Goal: Task Accomplishment & Management: Complete application form

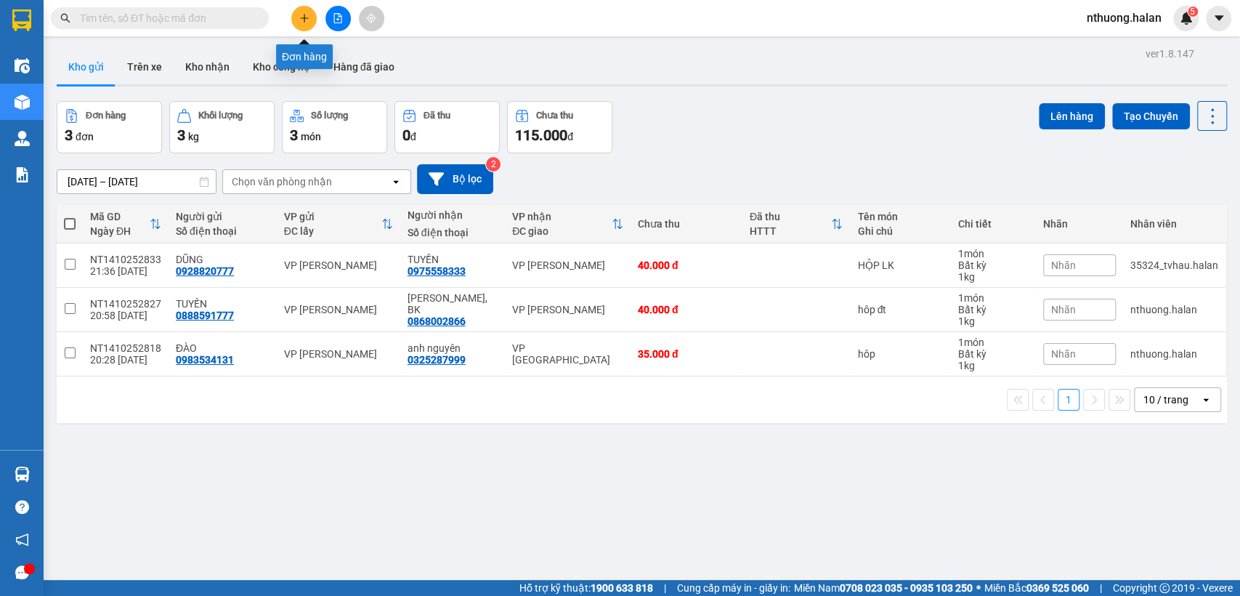
click at [307, 22] on icon "plus" at bounding box center [304, 18] width 10 height 10
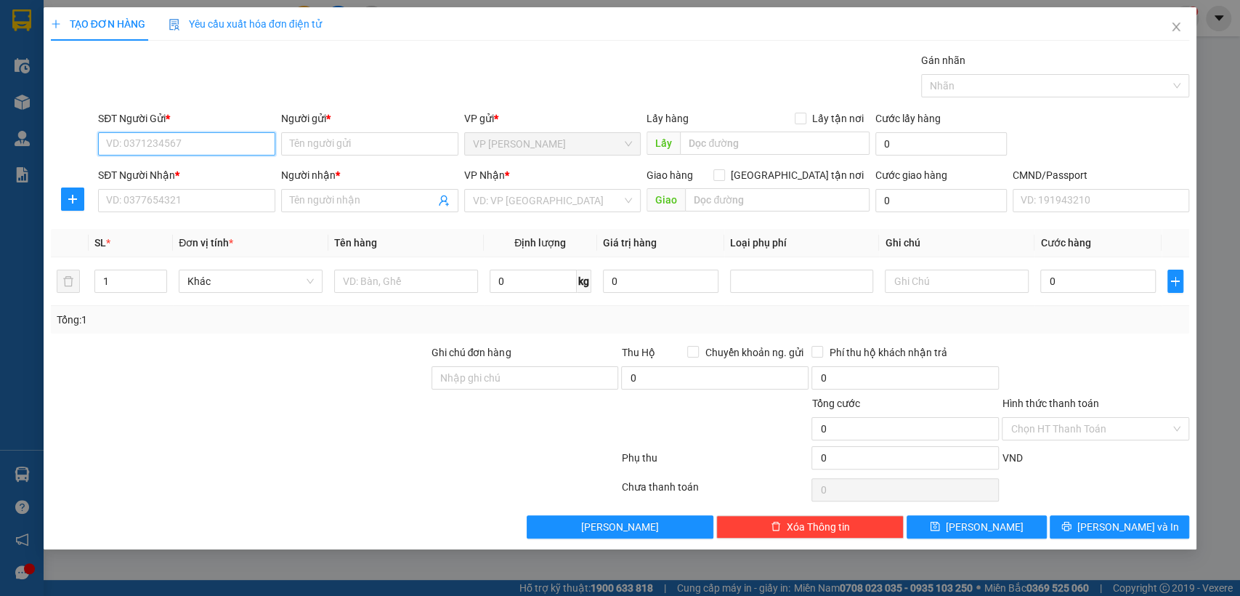
click at [215, 143] on input "SĐT Người Gửi *" at bounding box center [186, 143] width 177 height 23
click at [513, 283] on input "0" at bounding box center [533, 281] width 87 height 23
type input "27"
click at [193, 148] on input "SĐT Người Gửi *" at bounding box center [186, 143] width 177 height 23
type input "0987392636"
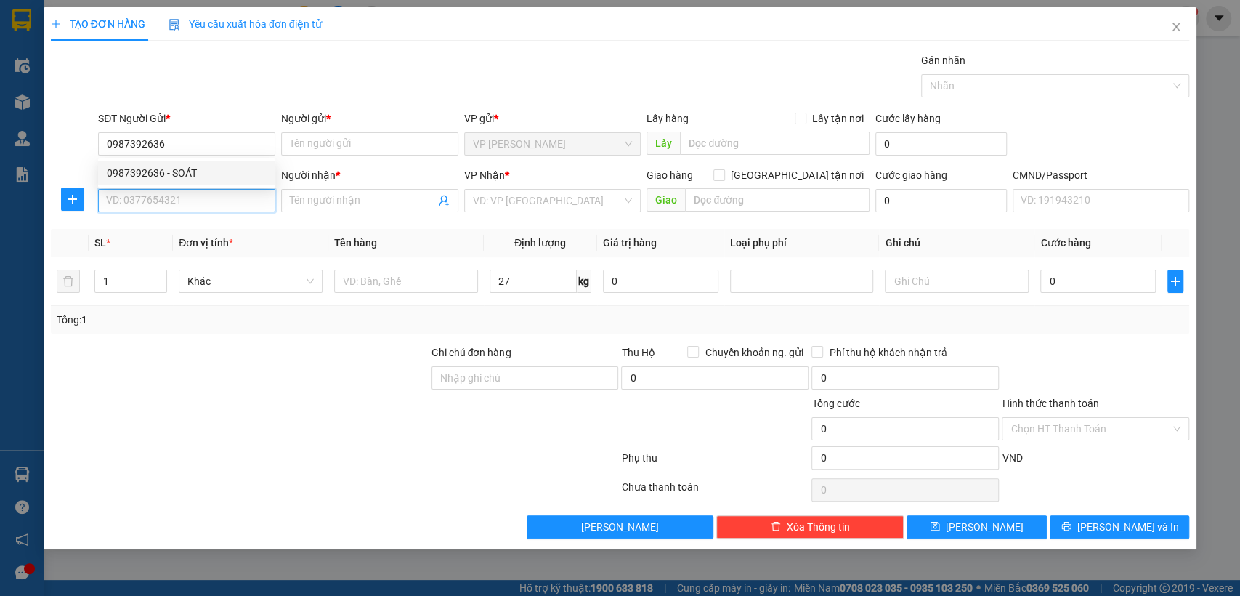
click at [214, 198] on input "SĐT Người Nhận *" at bounding box center [186, 200] width 177 height 23
click at [209, 236] on div "0988676686 - [PERSON_NAME]" at bounding box center [187, 230] width 160 height 16
type input "0988676686"
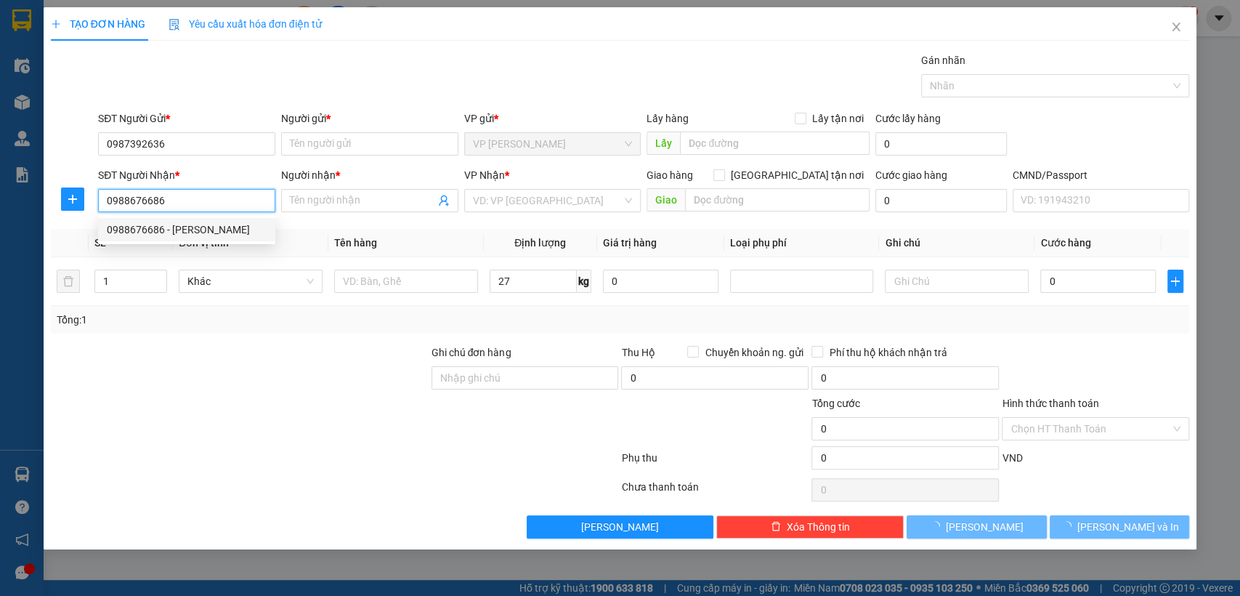
type input "[PERSON_NAME]"
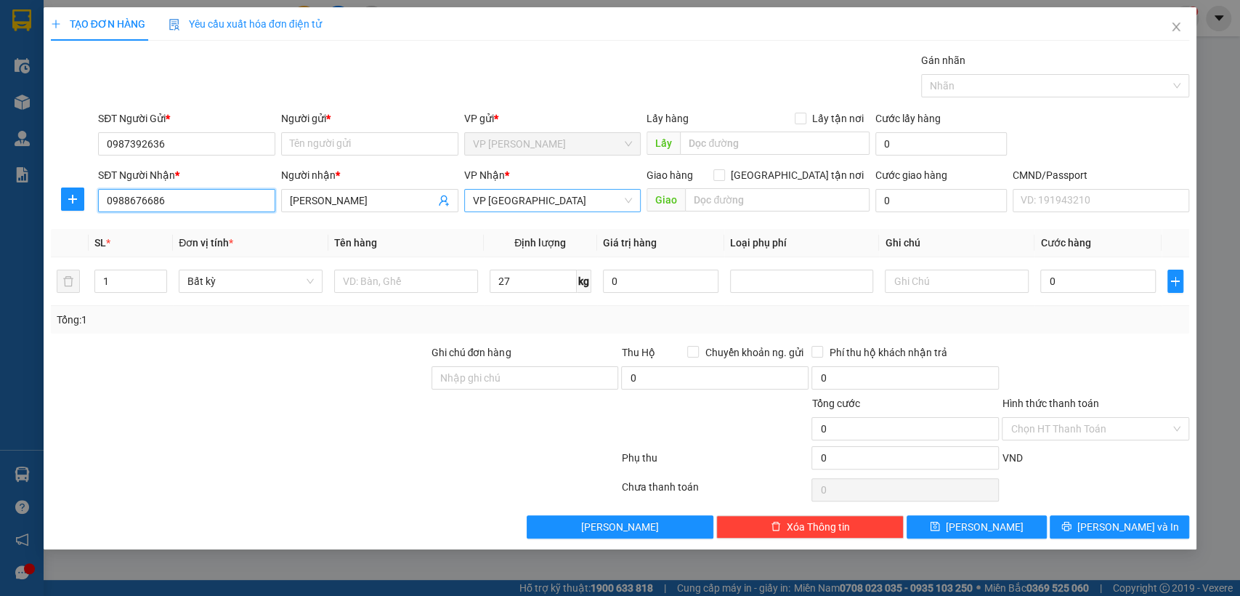
click at [626, 206] on span "VP [GEOGRAPHIC_DATA]" at bounding box center [553, 201] width 160 height 22
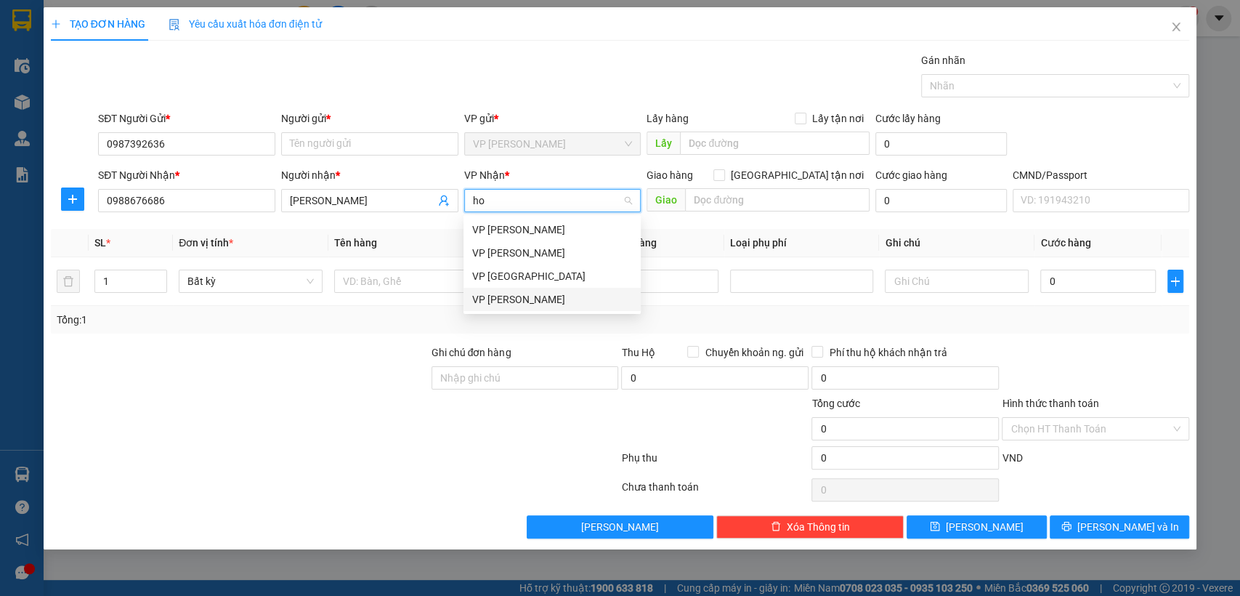
type input "ho"
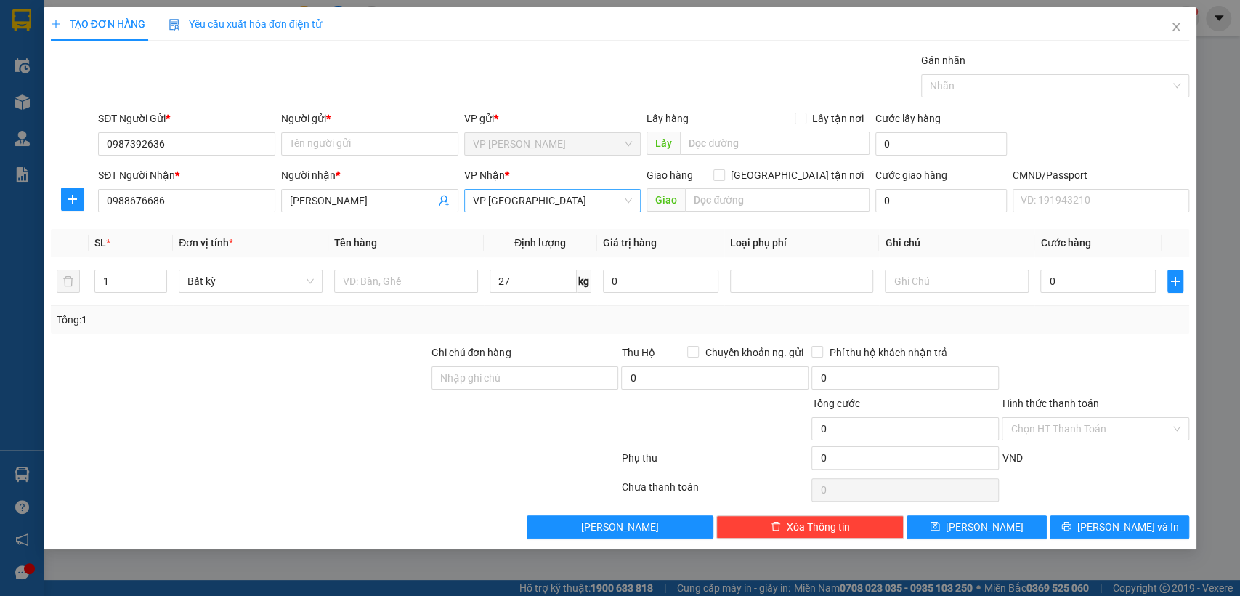
click at [567, 312] on body "Kết quả tìm kiếm ( 0 ) Bộ lọc No Data nthuong.halan 5 Điều hành xe Kho hàng mới…" at bounding box center [620, 298] width 1240 height 596
click at [75, 205] on button "button" at bounding box center [72, 198] width 23 height 23
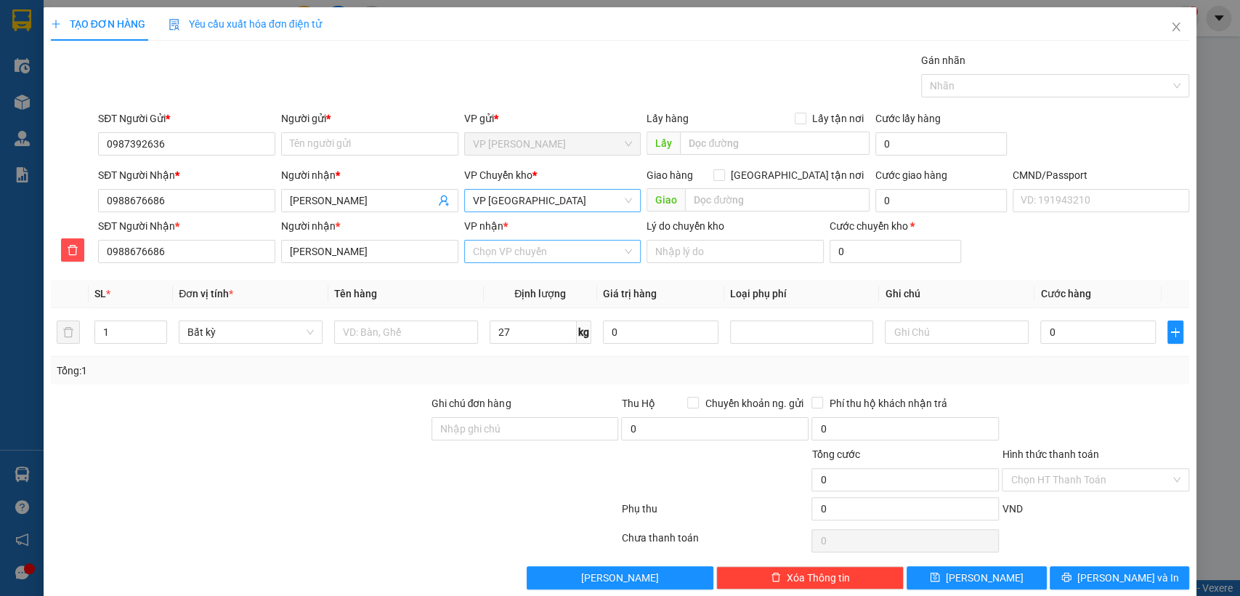
click at [624, 256] on div "Chọn VP chuyển" at bounding box center [552, 251] width 177 height 23
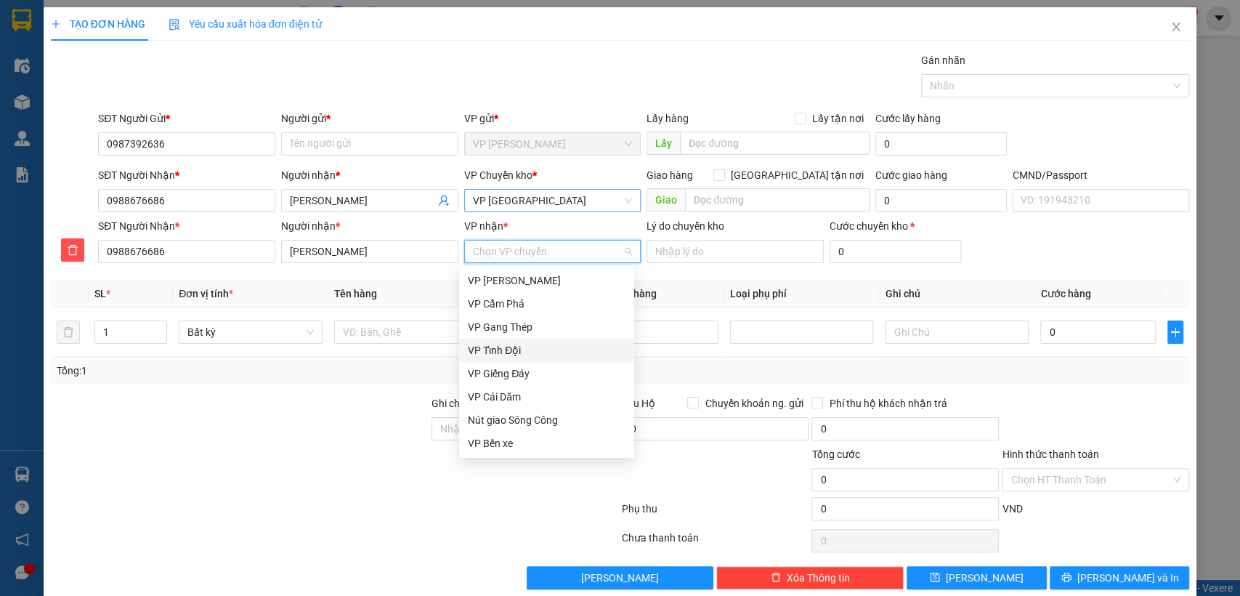
type input "b"
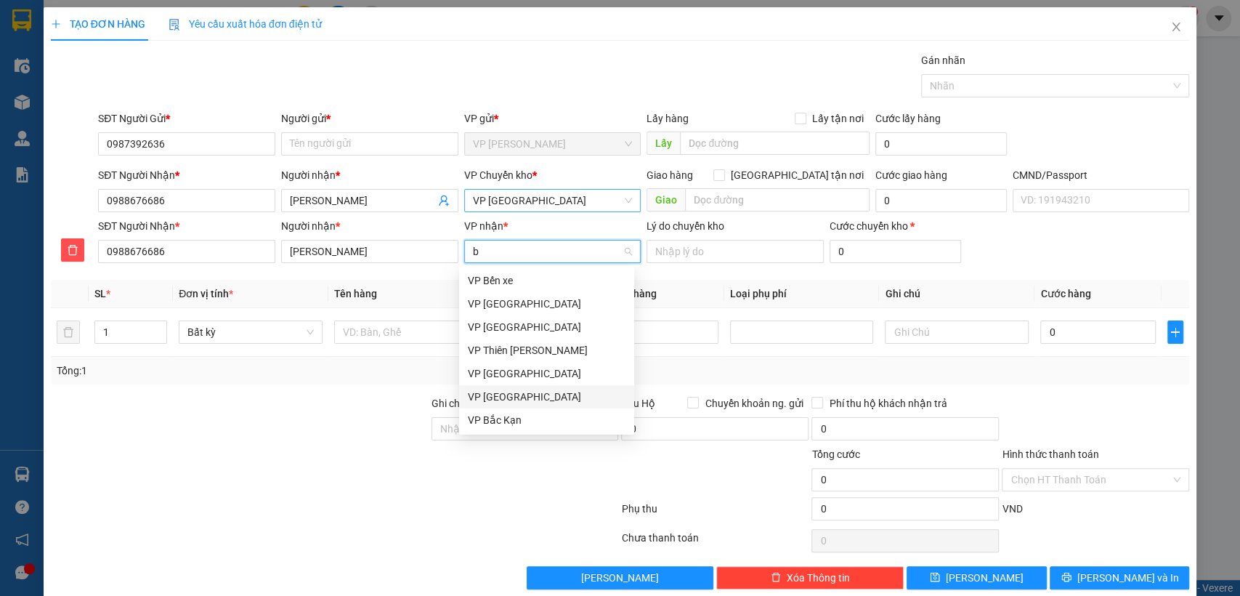
click at [524, 397] on div "VP [GEOGRAPHIC_DATA]" at bounding box center [547, 397] width 158 height 16
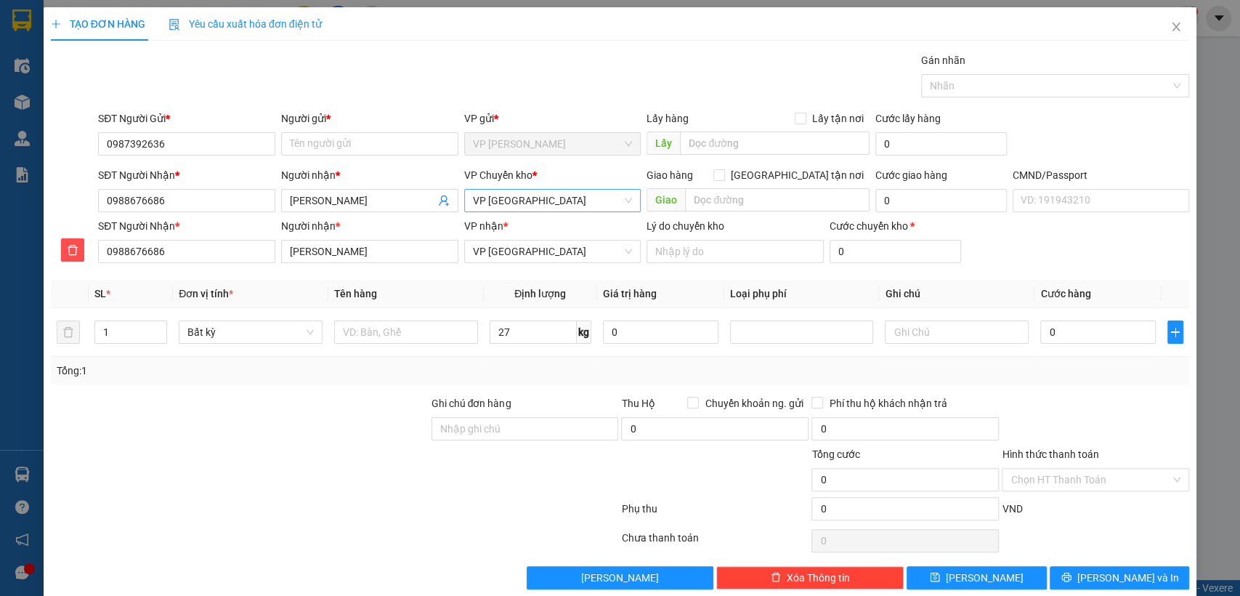
click at [1099, 381] on div "Tổng: 1" at bounding box center [620, 371] width 1139 height 28
click at [504, 327] on input "27" at bounding box center [533, 331] width 87 height 23
type input "27"
click at [1119, 403] on div at bounding box center [1096, 420] width 190 height 51
type input "70.000"
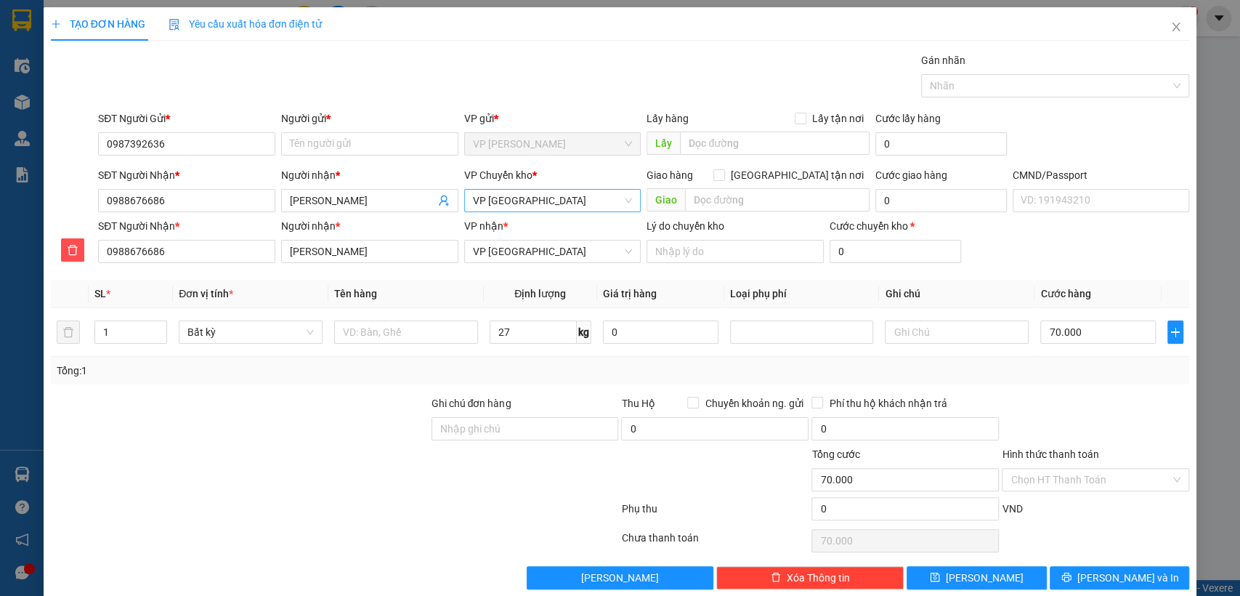
type input "70.000"
click at [1128, 578] on span "[PERSON_NAME] và In" at bounding box center [1129, 578] width 102 height 16
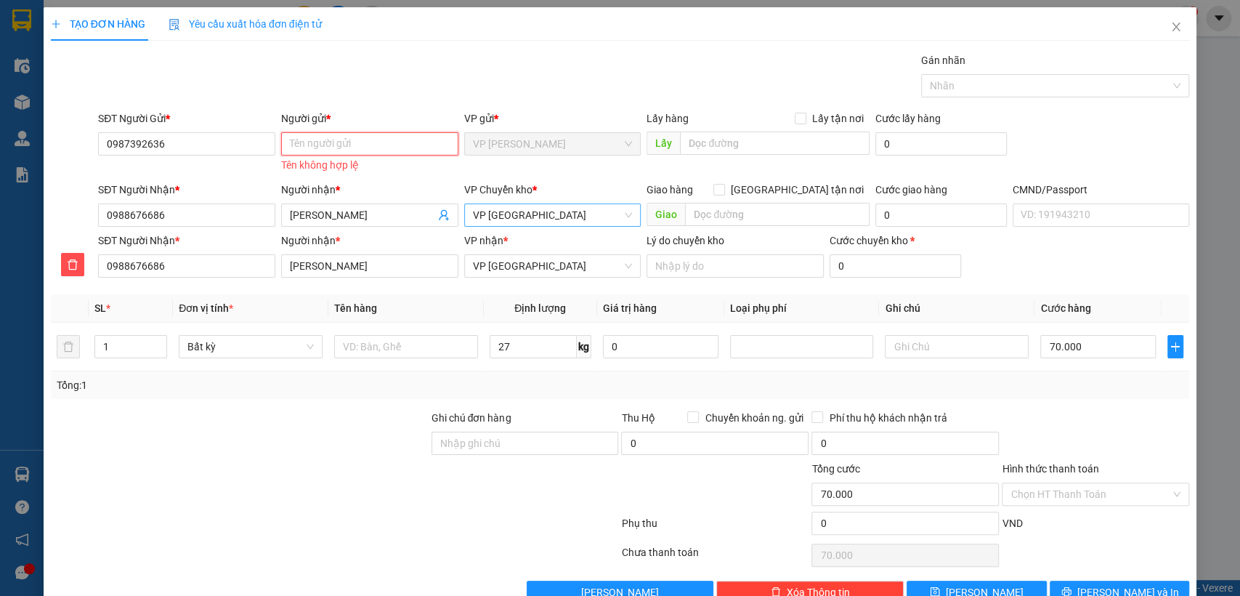
click at [355, 141] on input "Người gửi *" at bounding box center [369, 143] width 177 height 23
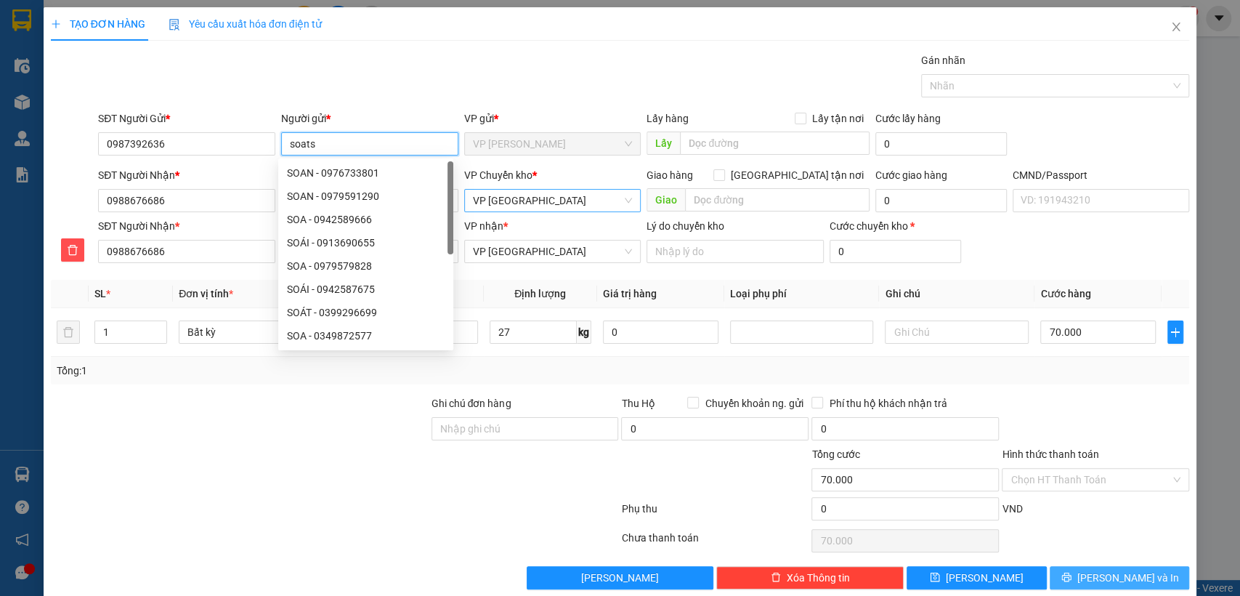
type input "soats"
click at [1099, 584] on span "[PERSON_NAME] và In" at bounding box center [1129, 578] width 102 height 16
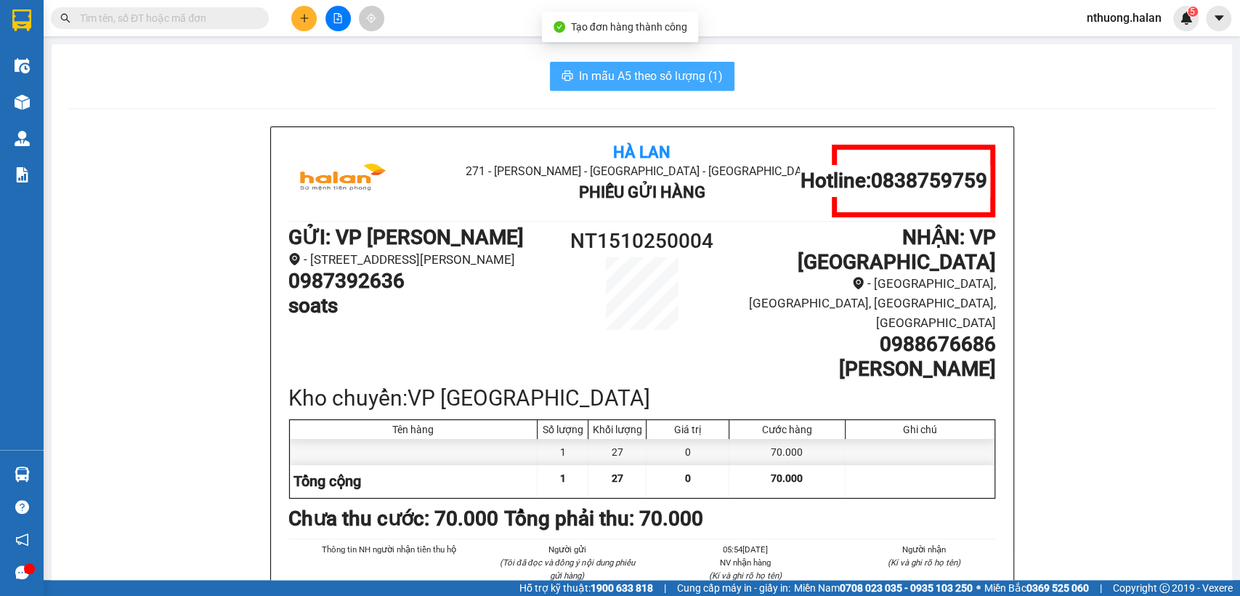
click at [663, 70] on span "In mẫu A5 theo số lượng (1)" at bounding box center [651, 76] width 144 height 18
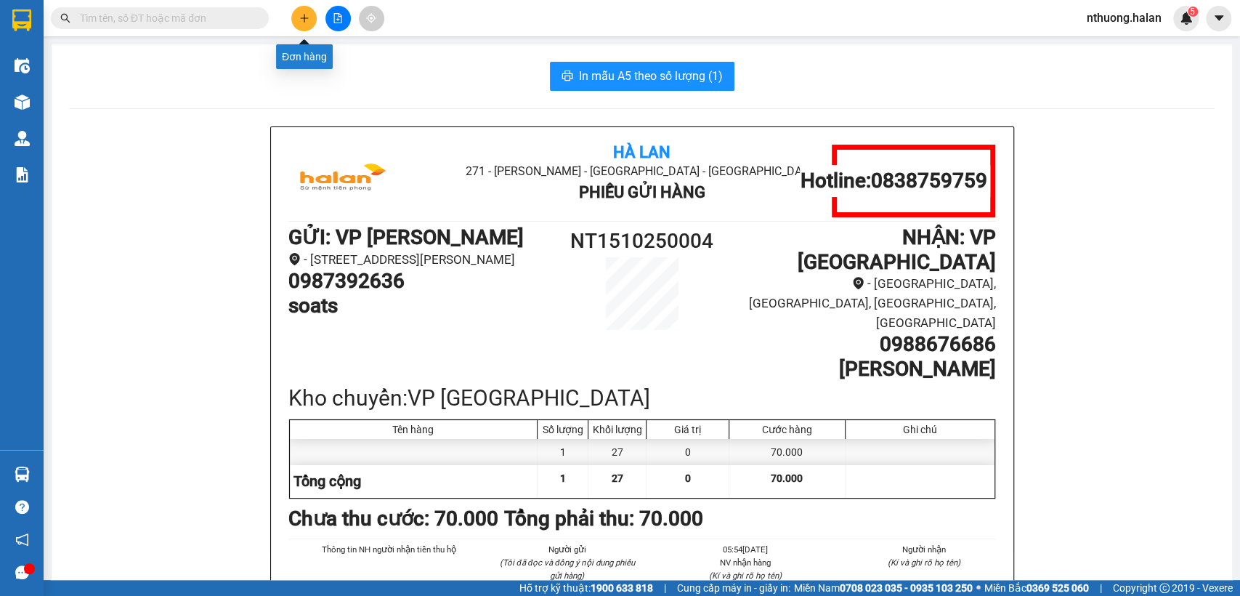
click at [307, 26] on button at bounding box center [303, 18] width 25 height 25
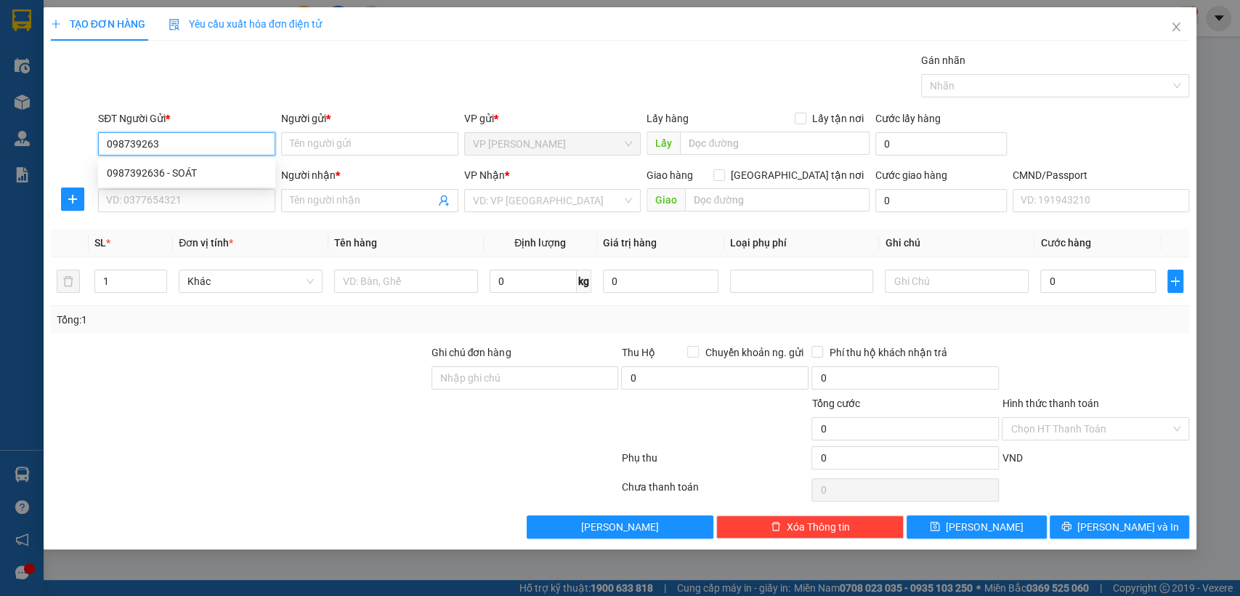
type input "0987392636"
click at [206, 174] on div "0987392636 - soats" at bounding box center [187, 173] width 160 height 16
type input "soats"
type input "0987392636"
click at [201, 204] on input "SĐT Người Nhận *" at bounding box center [186, 200] width 177 height 23
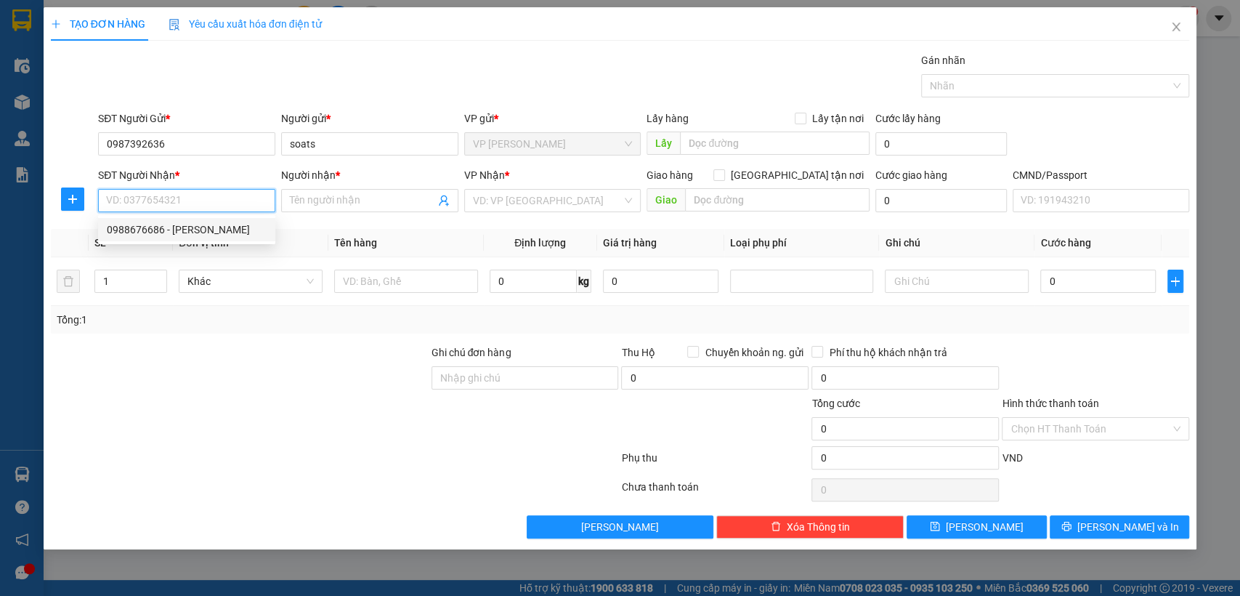
click at [198, 230] on div "0988676686 - [PERSON_NAME]" at bounding box center [187, 230] width 160 height 16
type input "0988676686"
type input "[PERSON_NAME]"
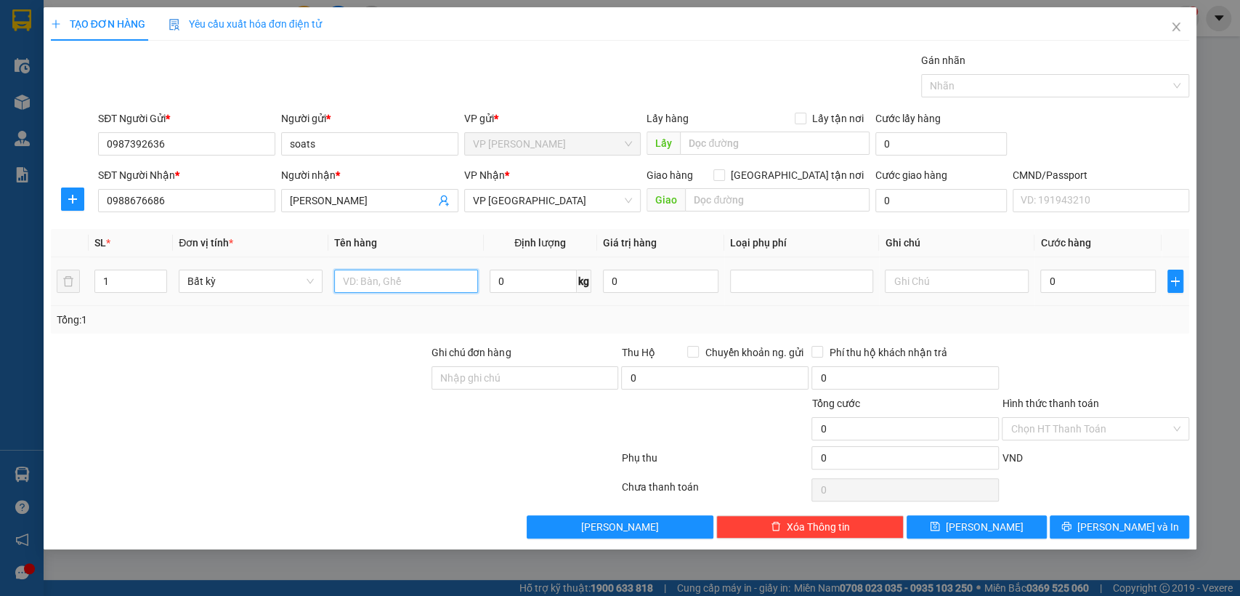
click at [358, 281] on input "text" at bounding box center [406, 281] width 144 height 23
type input "gior buns"
click at [531, 286] on input "0" at bounding box center [533, 281] width 87 height 23
type input "21"
click at [1138, 382] on div at bounding box center [1096, 369] width 190 height 51
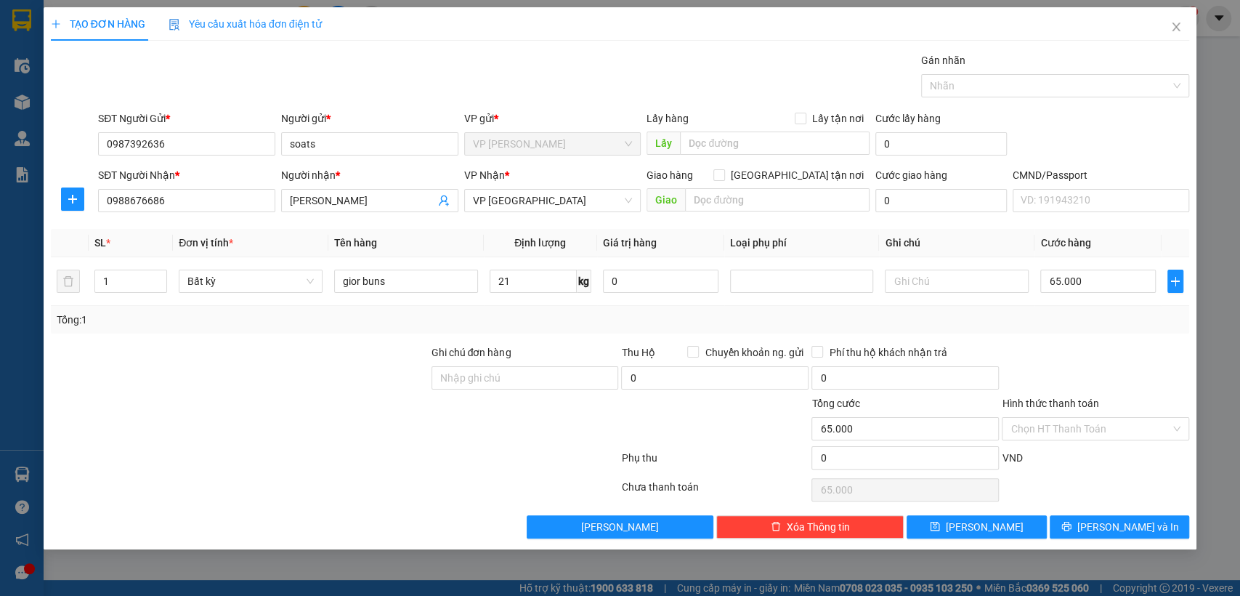
type input "65.000"
click at [1140, 526] on span "[PERSON_NAME] và In" at bounding box center [1129, 527] width 102 height 16
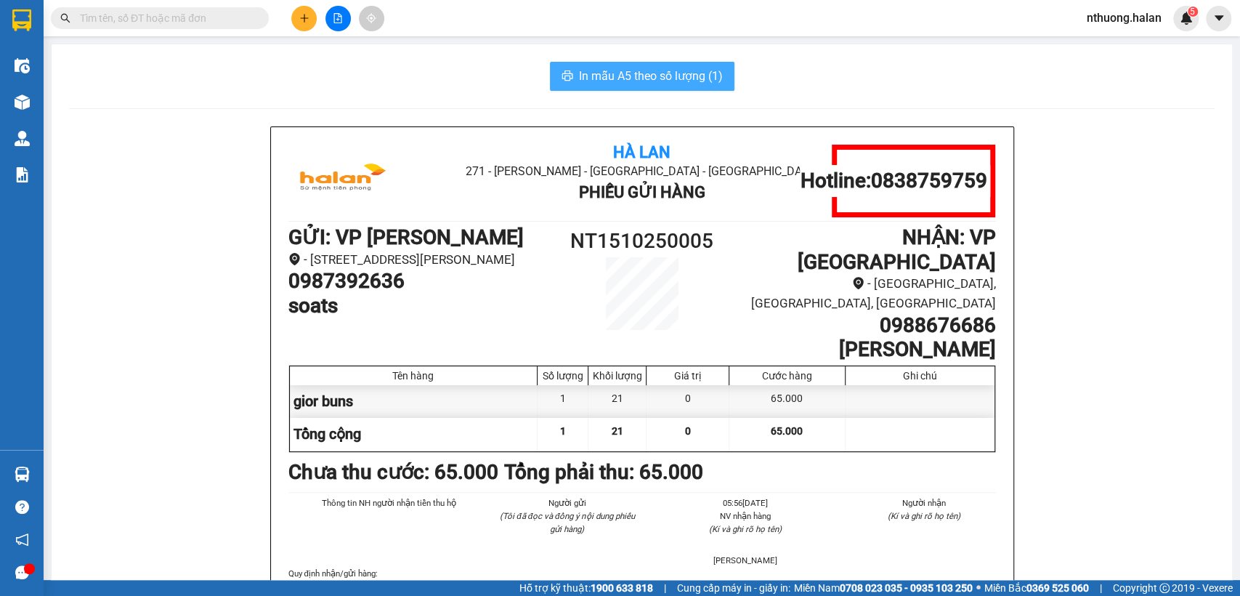
click at [652, 74] on span "In mẫu A5 theo số lượng (1)" at bounding box center [651, 76] width 144 height 18
